Goal: Task Accomplishment & Management: Complete application form

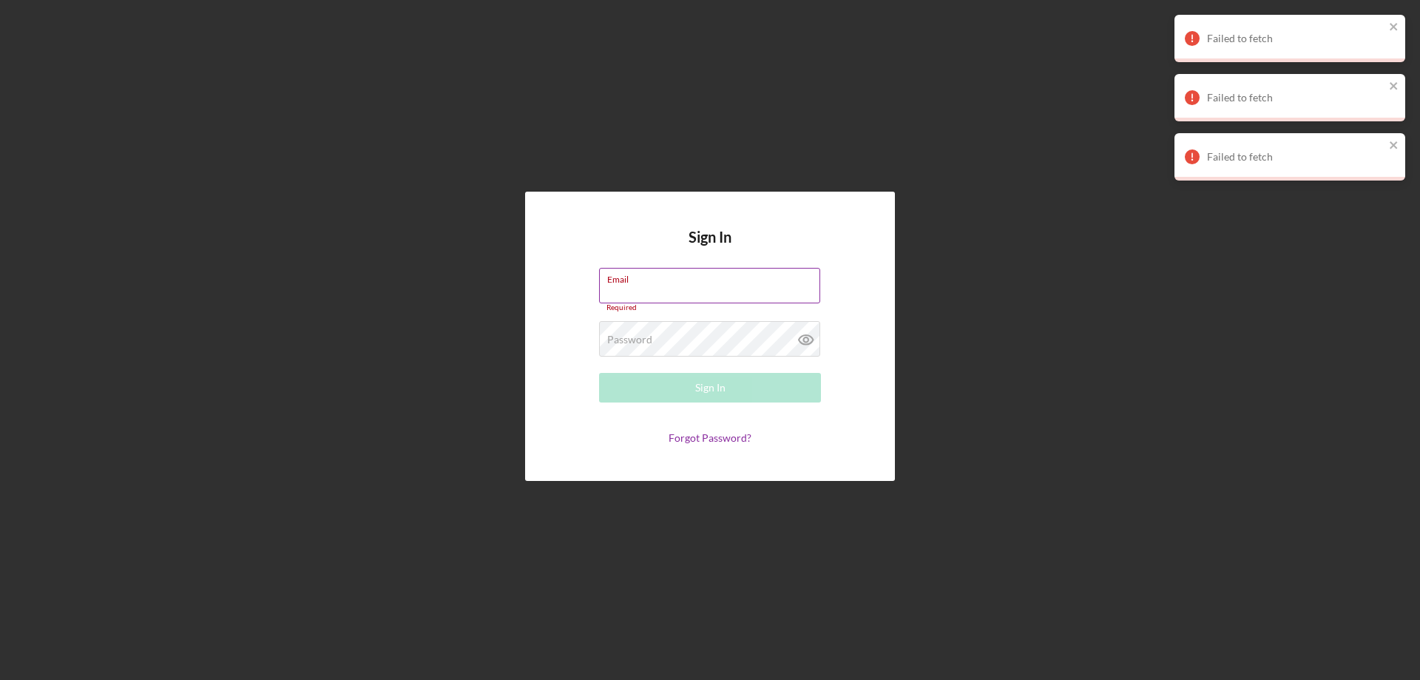
click at [626, 286] on input "Email" at bounding box center [709, 286] width 221 height 36
type input "[EMAIL_ADDRESS][DOMAIN_NAME]"
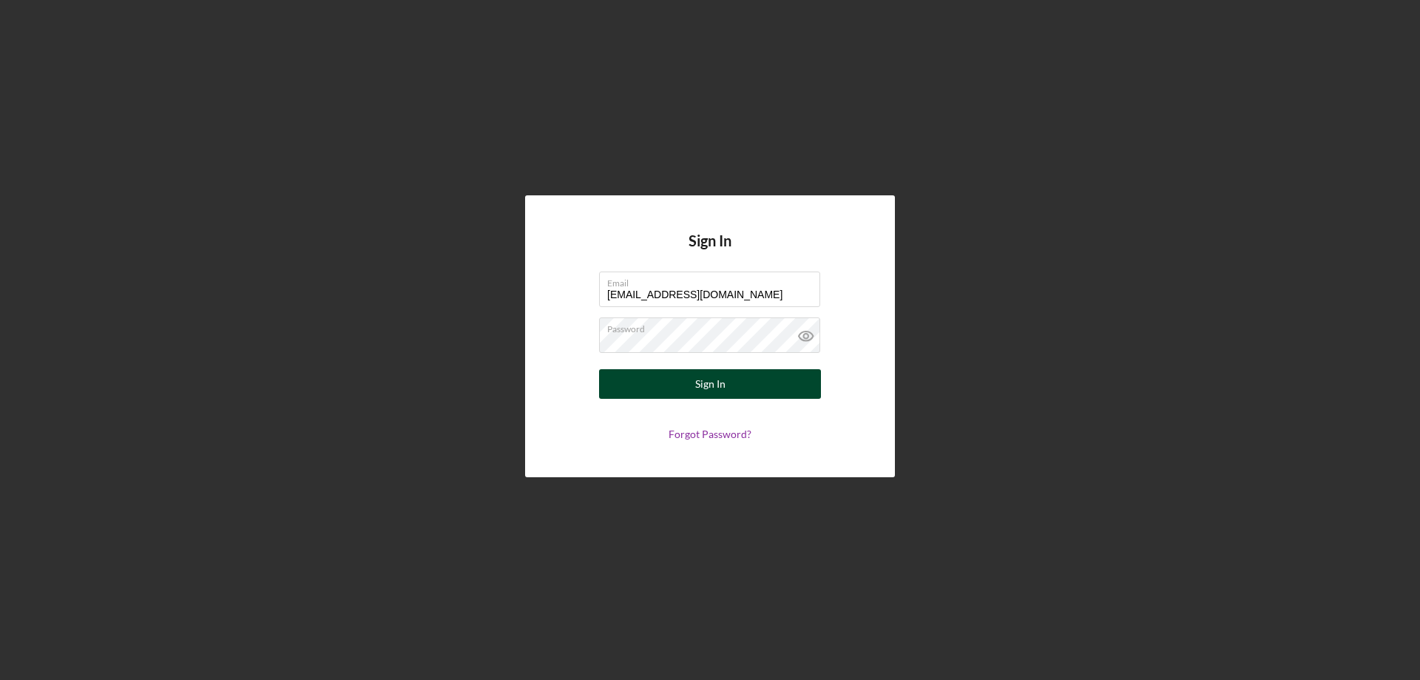
click at [732, 394] on button "Sign In" at bounding box center [710, 384] width 222 height 30
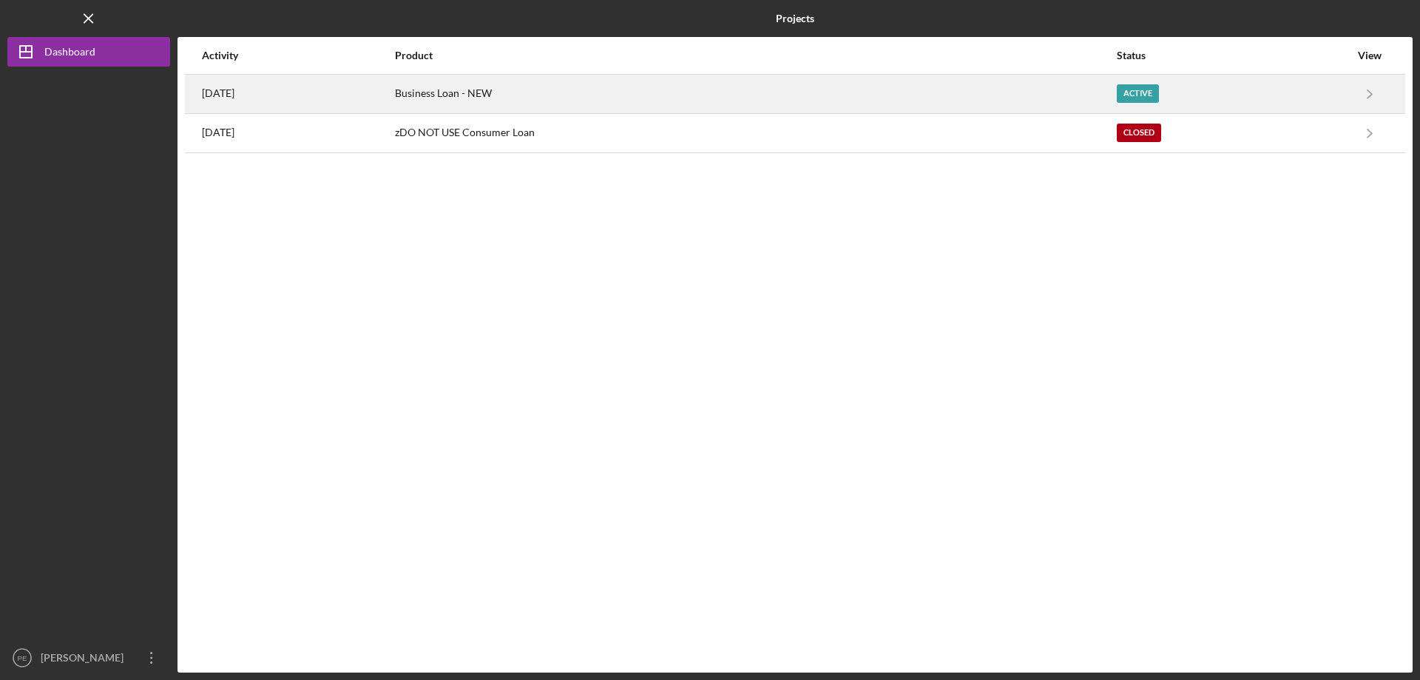
click at [532, 96] on div "Business Loan - NEW" at bounding box center [755, 93] width 720 height 37
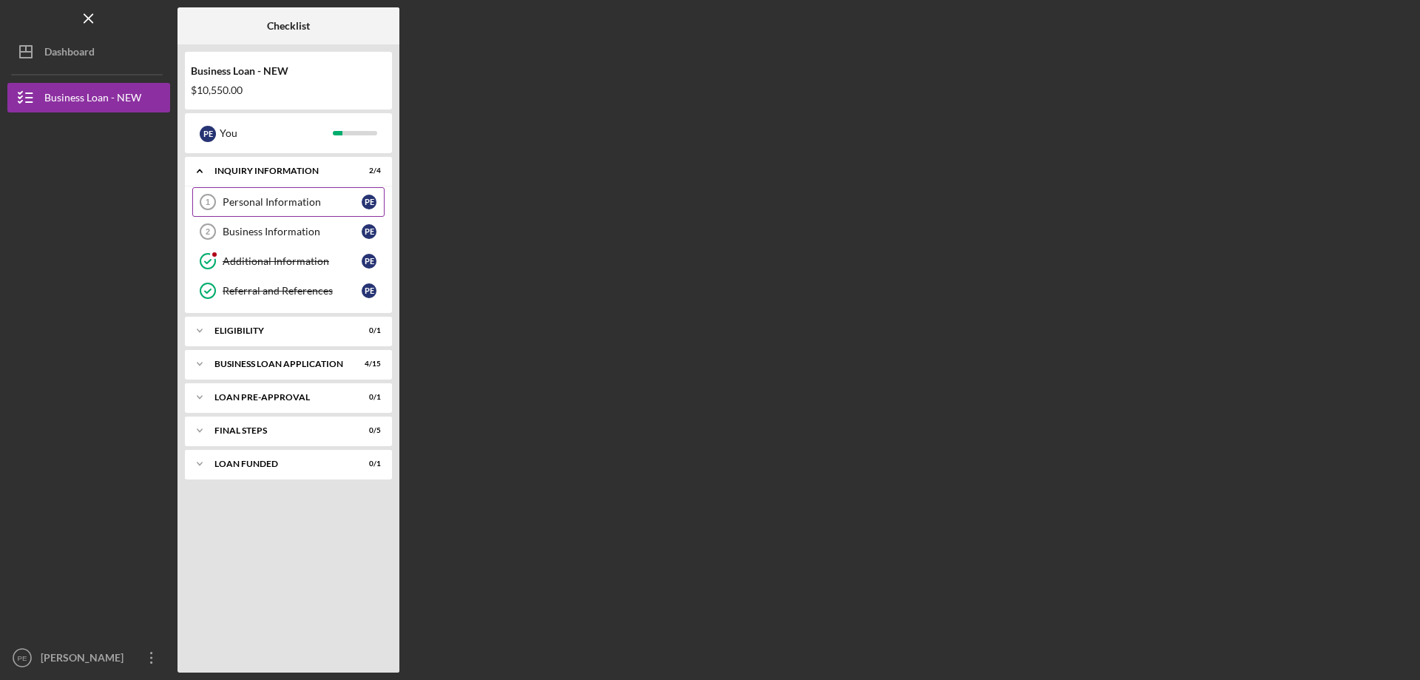
click at [233, 205] on div "Personal Information" at bounding box center [292, 202] width 139 height 12
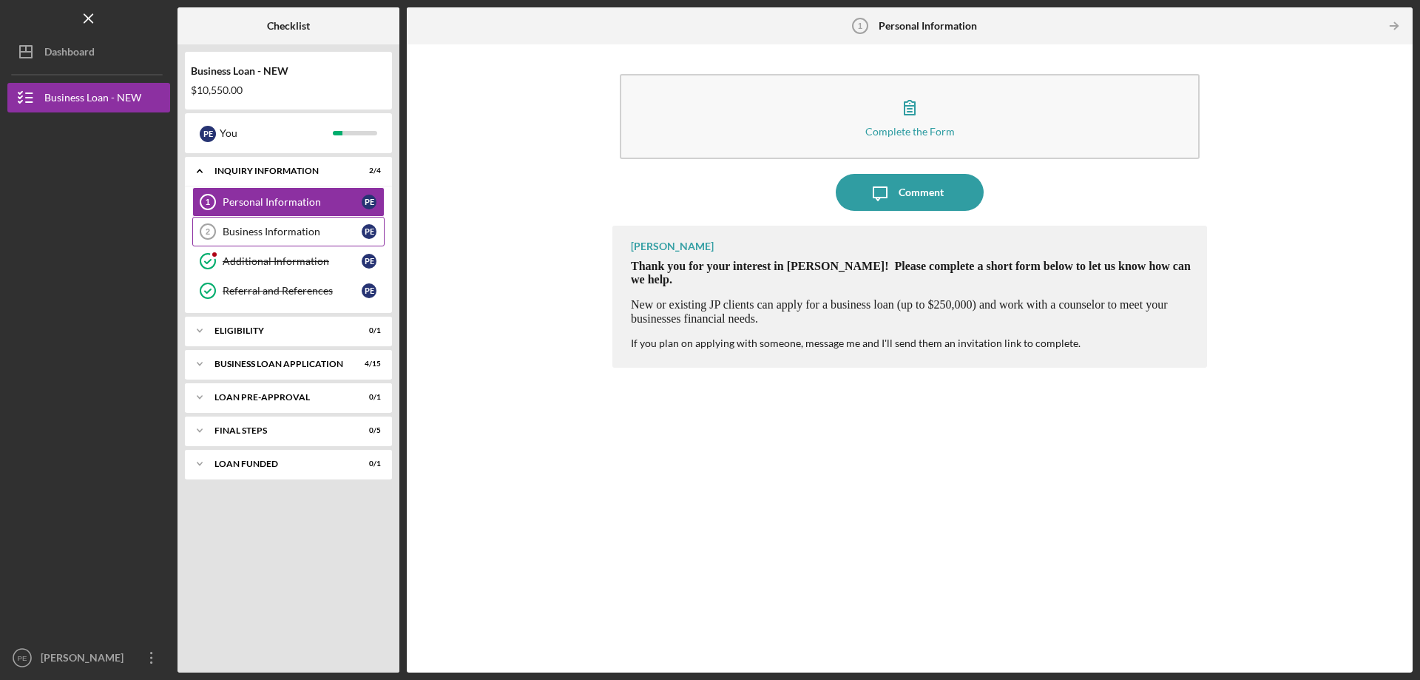
click at [234, 229] on div "Business Information" at bounding box center [292, 232] width 139 height 12
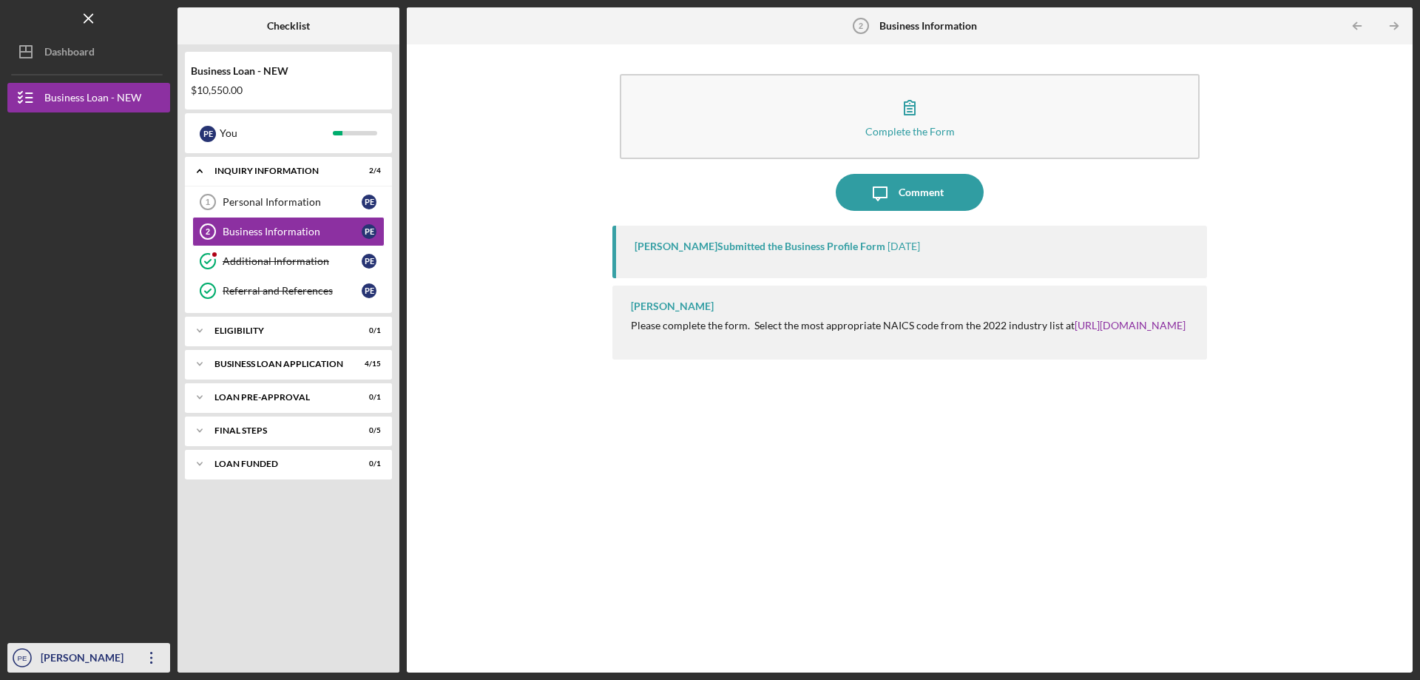
click at [26, 657] on text "PE" at bounding box center [23, 658] width 10 height 8
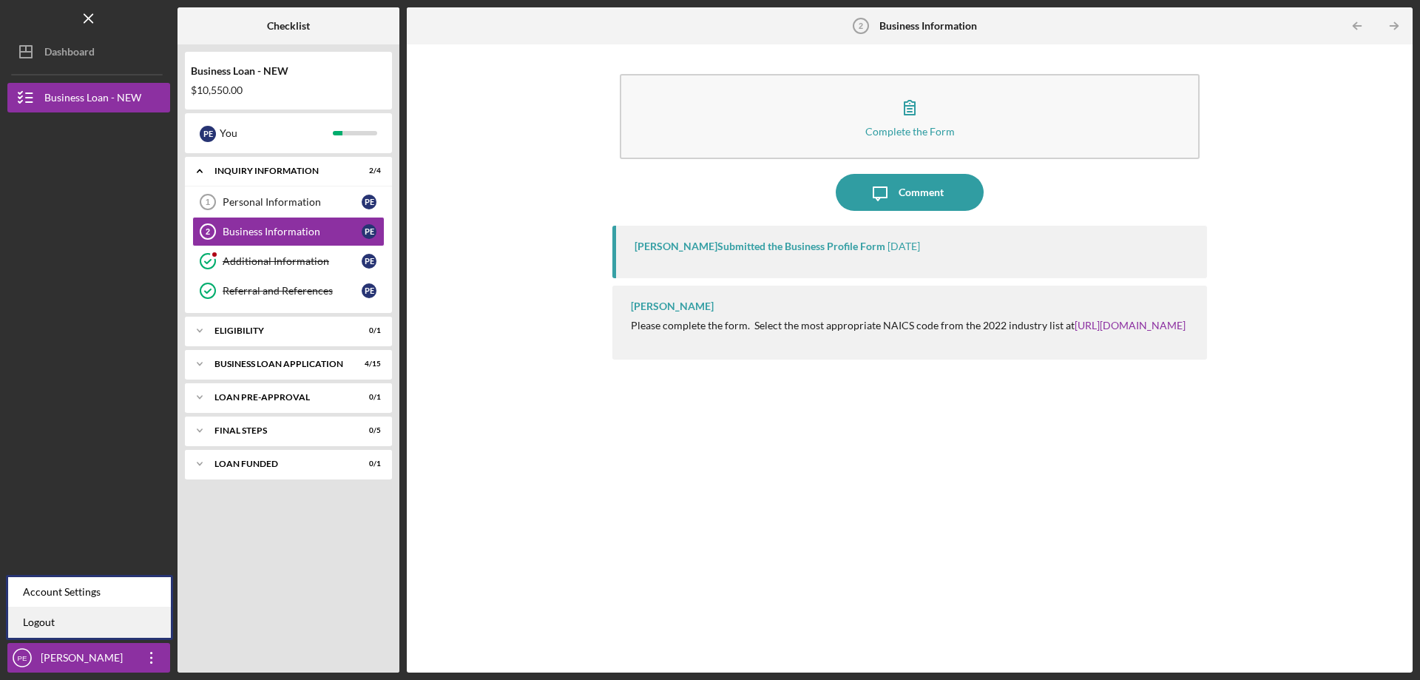
click at [41, 624] on link "Logout" at bounding box center [89, 622] width 163 height 30
